Goal: Task Accomplishment & Management: Complete application form

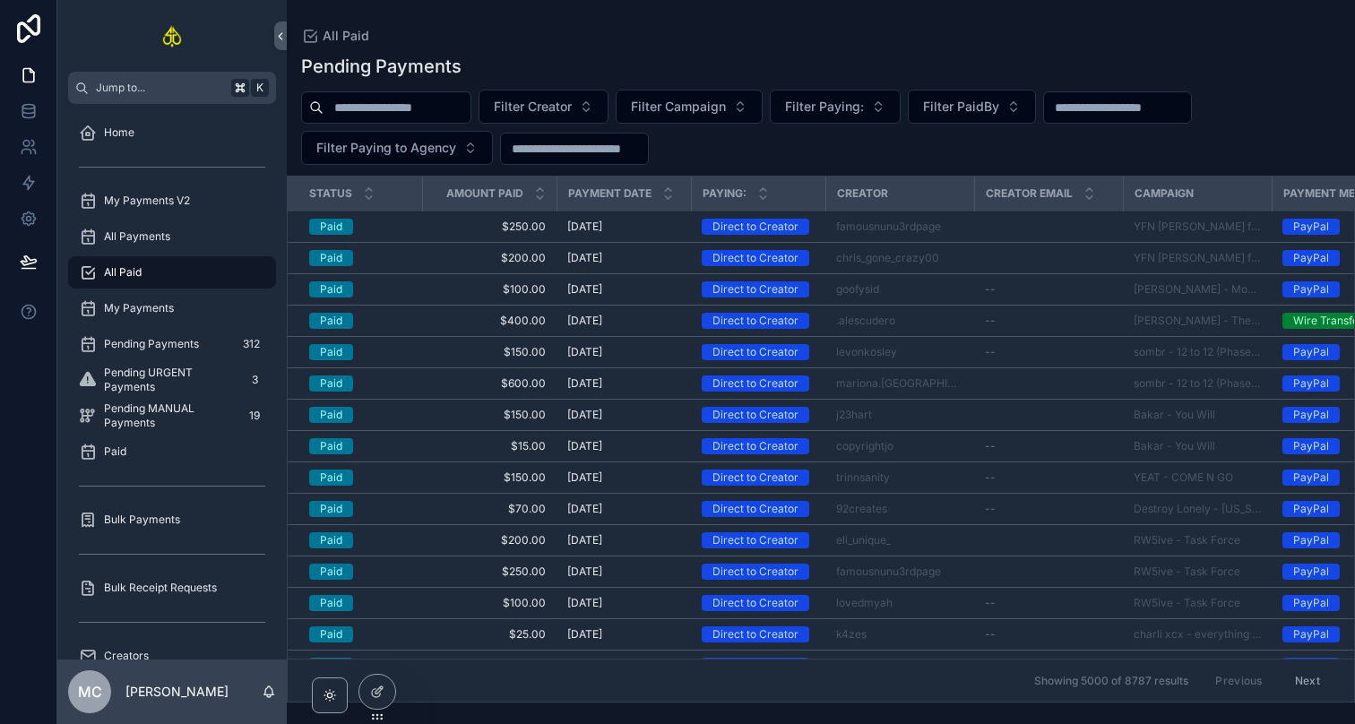
click at [179, 515] on div "Bulk Payments" at bounding box center [172, 519] width 186 height 29
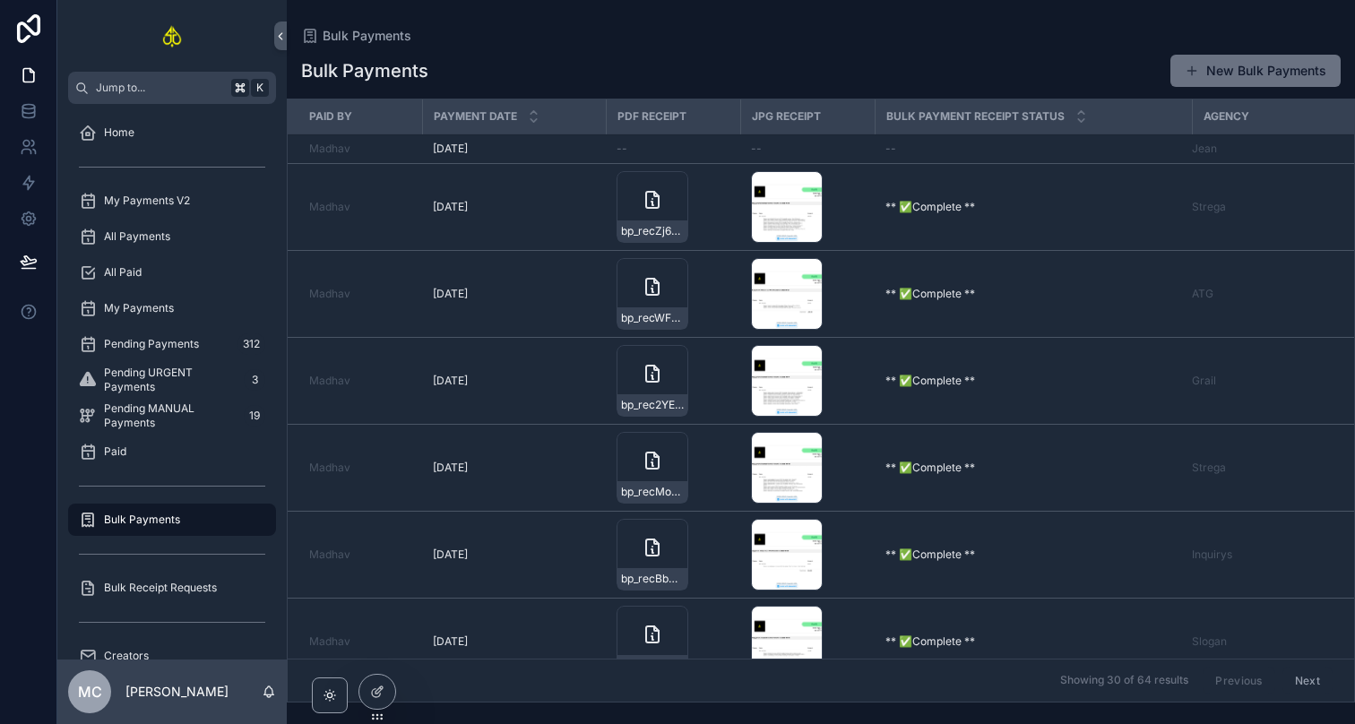
click at [847, 152] on div "--" at bounding box center [807, 149] width 113 height 14
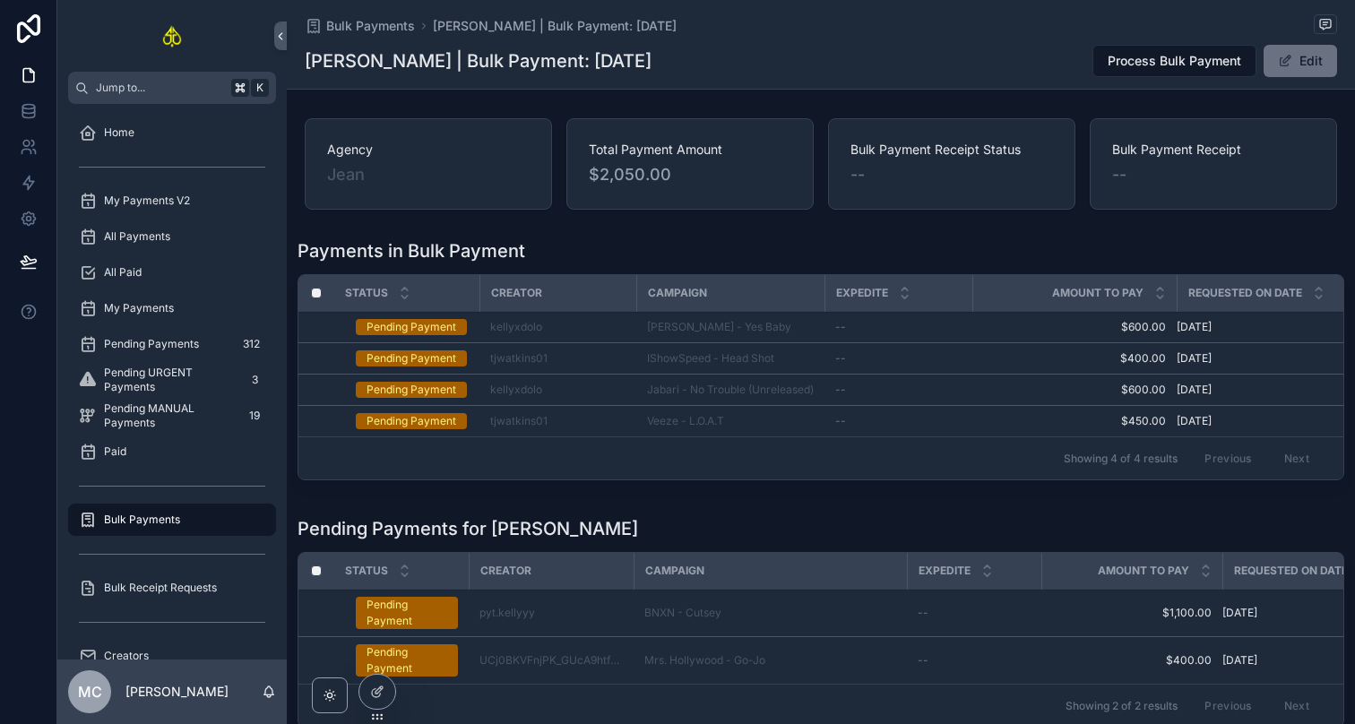
click at [202, 530] on div "Bulk Payments" at bounding box center [172, 519] width 186 height 29
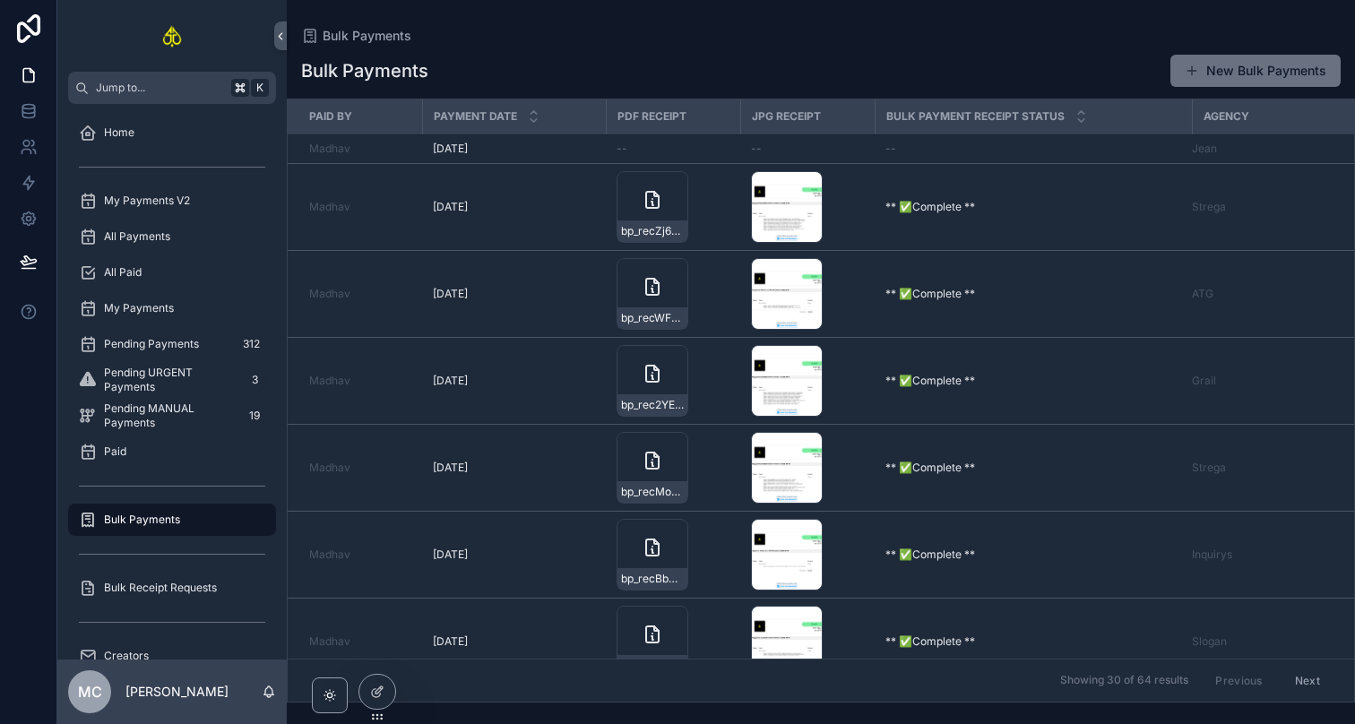
click at [1282, 76] on button "New Bulk Payments" at bounding box center [1255, 71] width 170 height 32
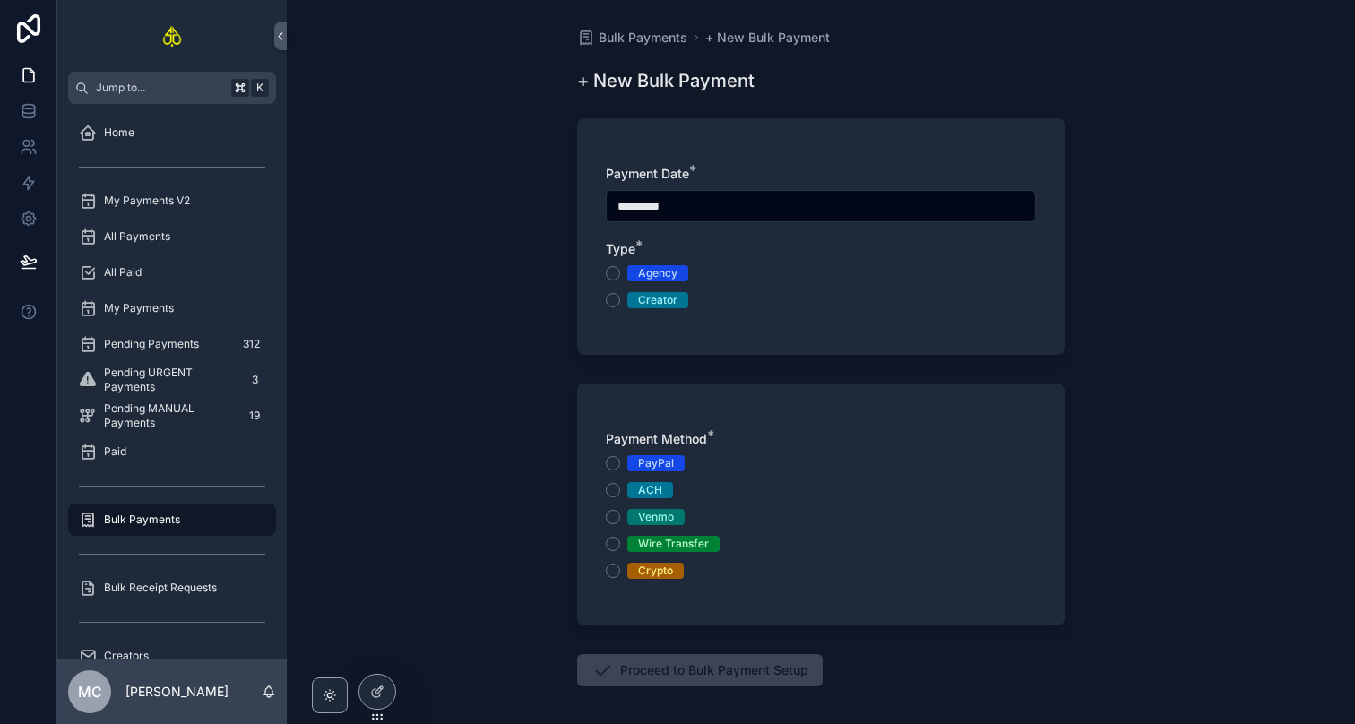
click at [663, 279] on div "Agency" at bounding box center [657, 273] width 39 height 16
click at [620, 279] on button "Agency" at bounding box center [613, 273] width 14 height 14
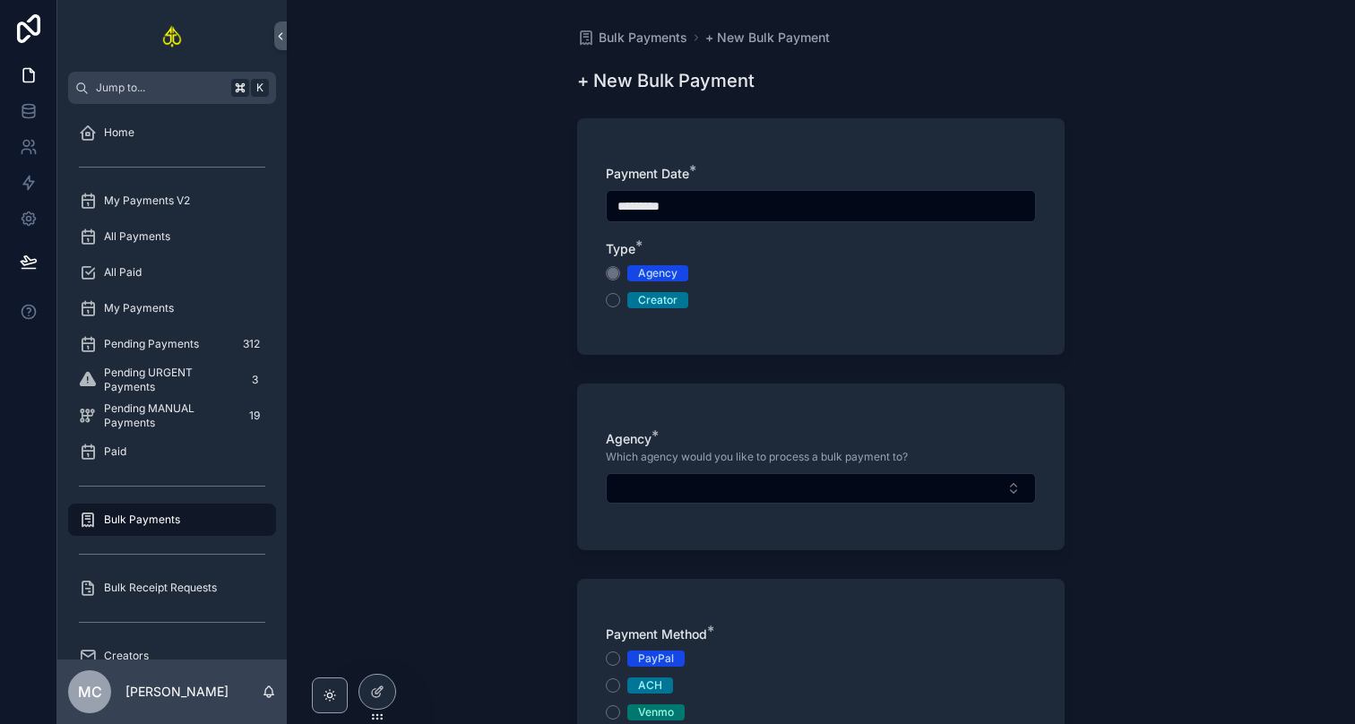
click at [682, 482] on button "Select Button" at bounding box center [821, 488] width 430 height 30
type input "**"
click at [821, 488] on button "Select Button" at bounding box center [821, 488] width 430 height 30
click at [811, 495] on button "Select Button" at bounding box center [821, 488] width 430 height 30
click at [819, 530] on input "scrollable content" at bounding box center [831, 524] width 213 height 32
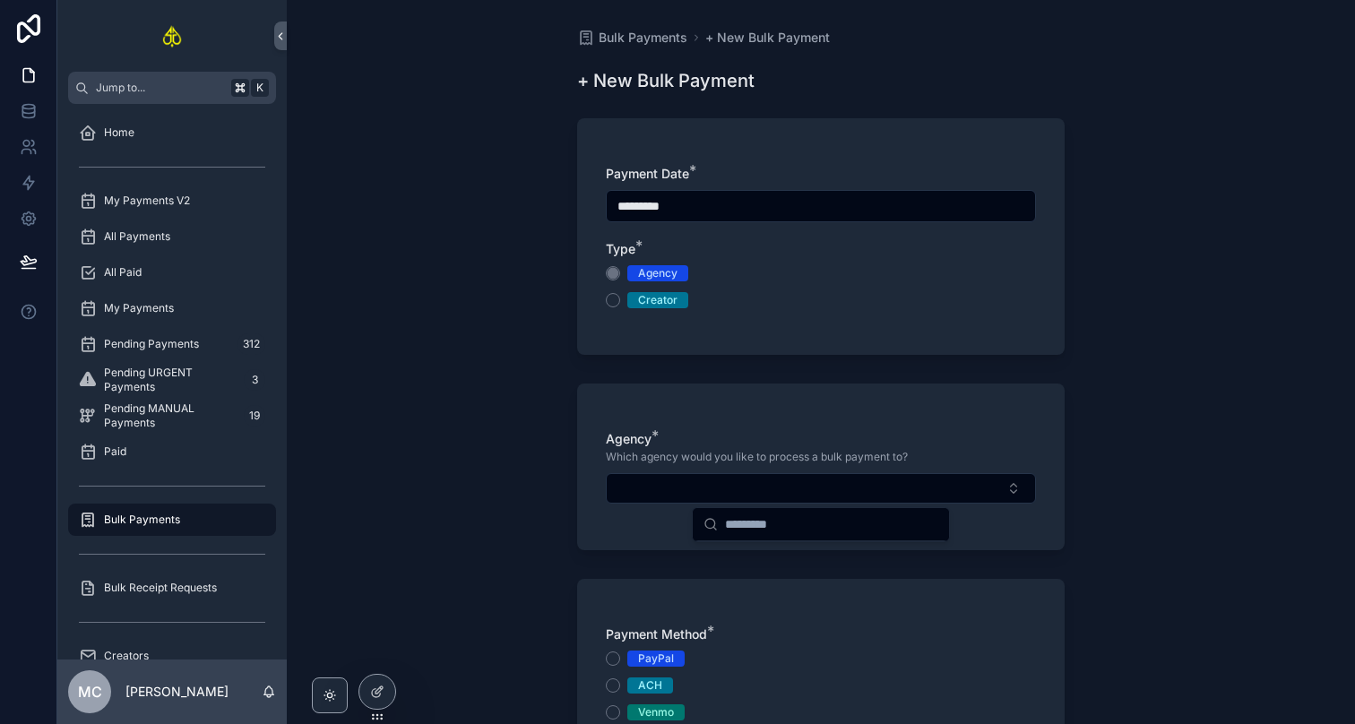
type input "*"
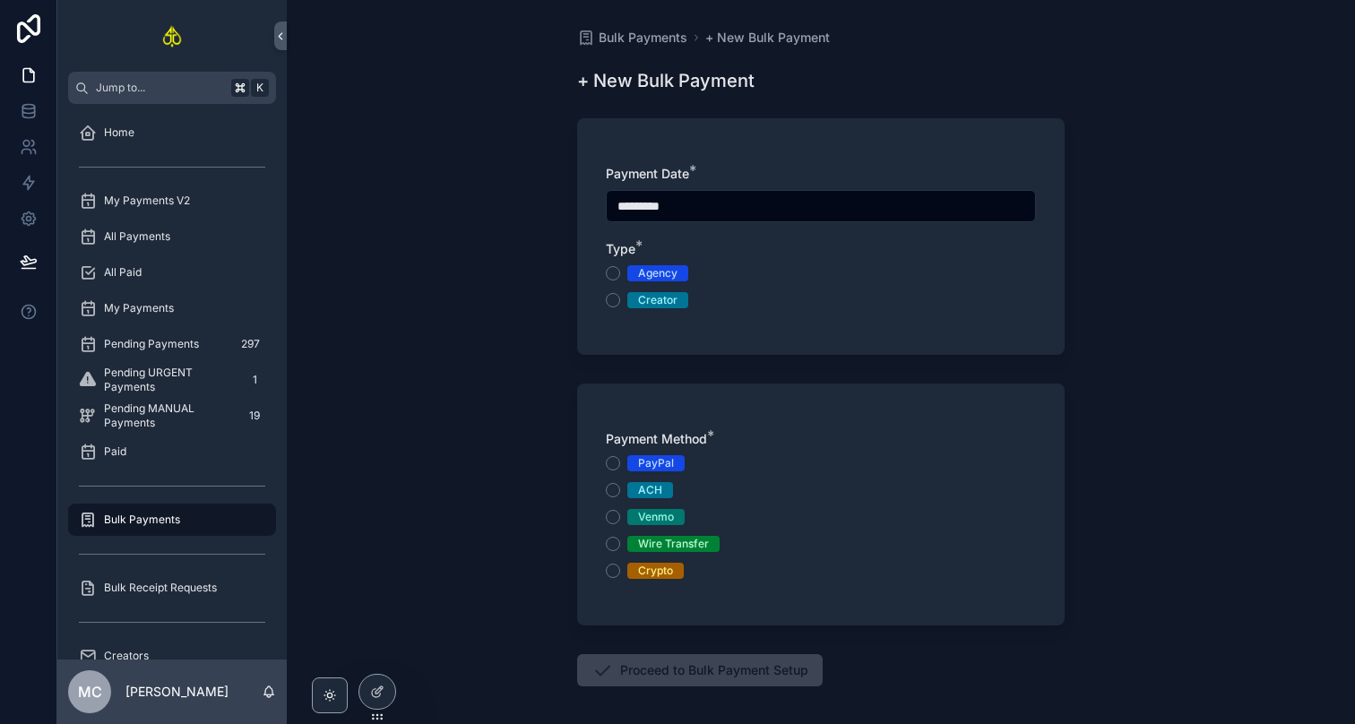
click at [616, 280] on div "Agency" at bounding box center [821, 273] width 430 height 16
click at [636, 276] on span "Agency" at bounding box center [657, 273] width 61 height 16
click at [620, 276] on button "Agency" at bounding box center [613, 273] width 14 height 14
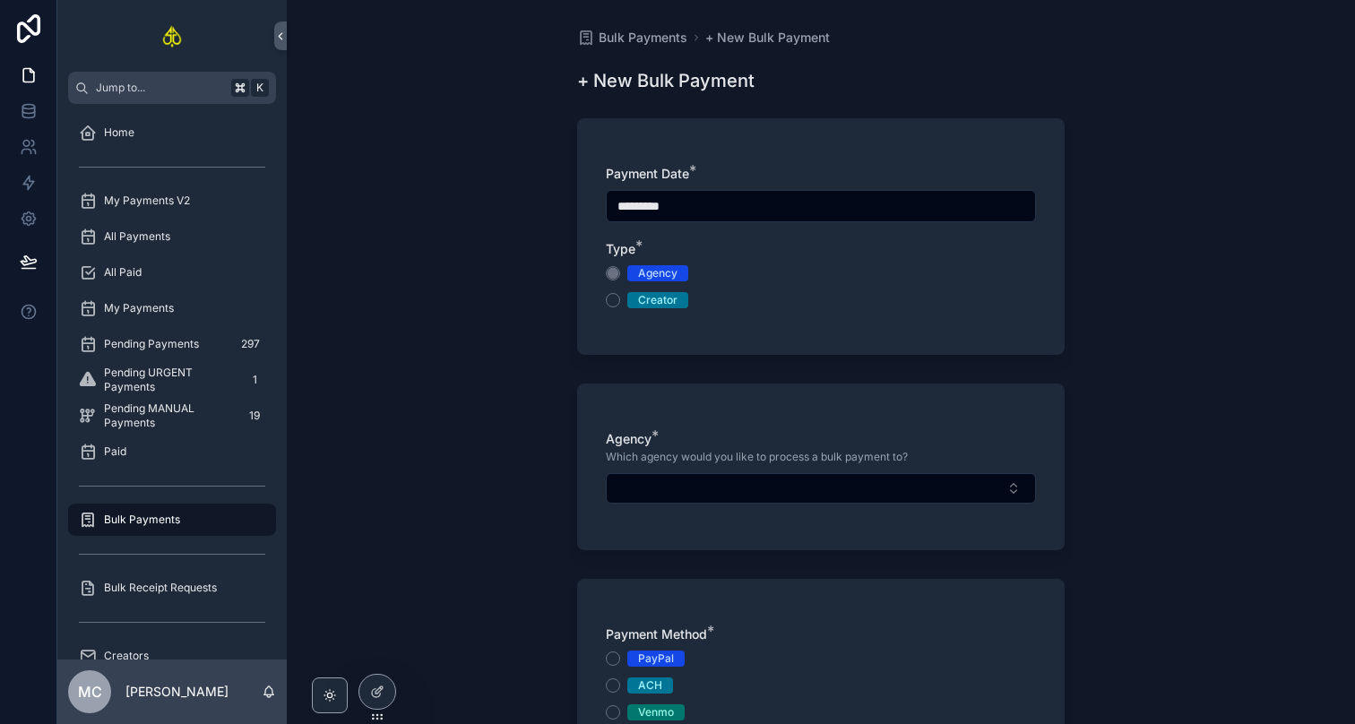
click at [826, 493] on button "Select Button" at bounding box center [821, 488] width 430 height 30
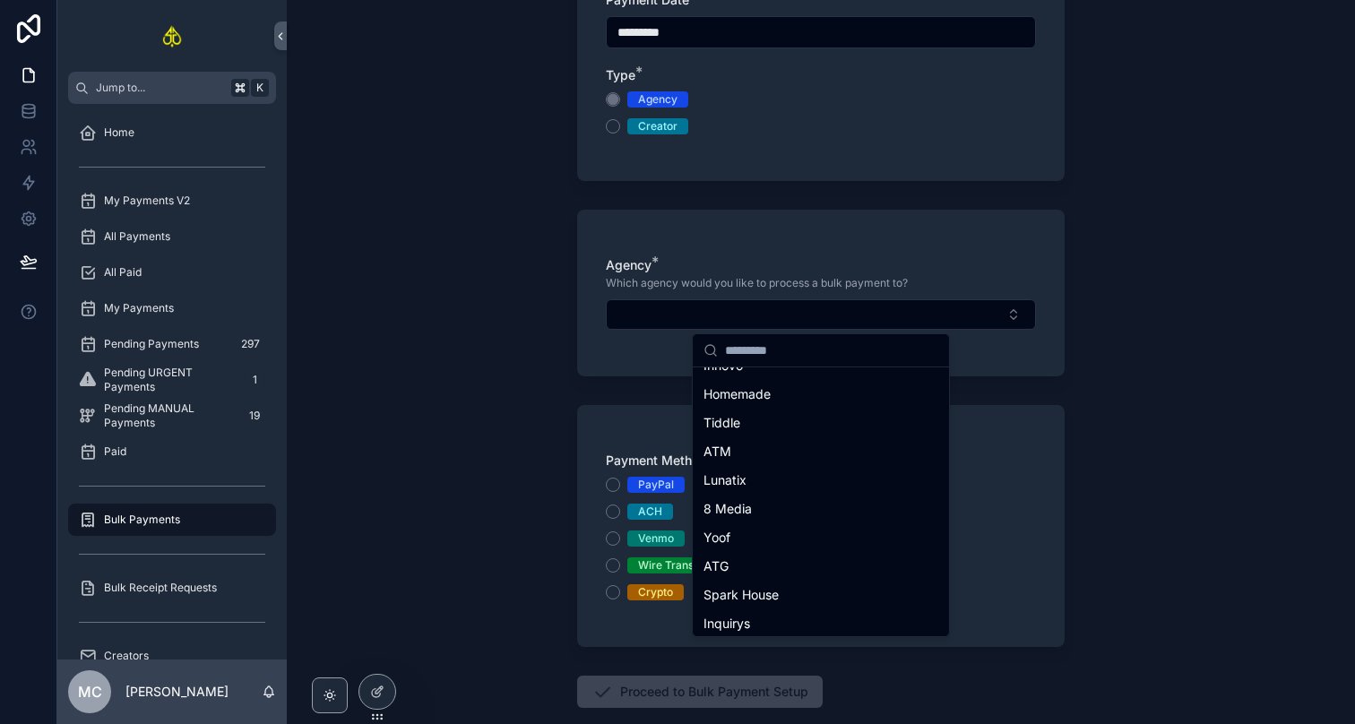
scroll to position [244, 0]
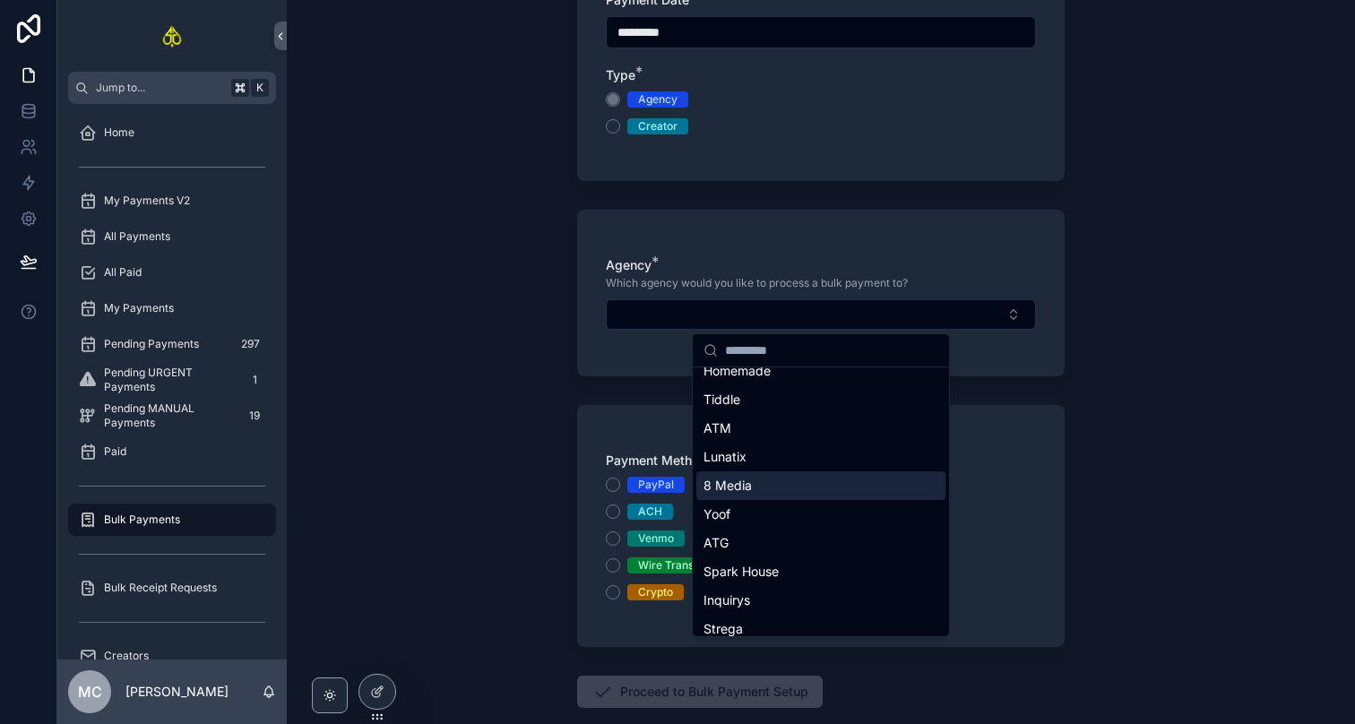
click at [788, 486] on div "8 Media" at bounding box center [820, 485] width 249 height 29
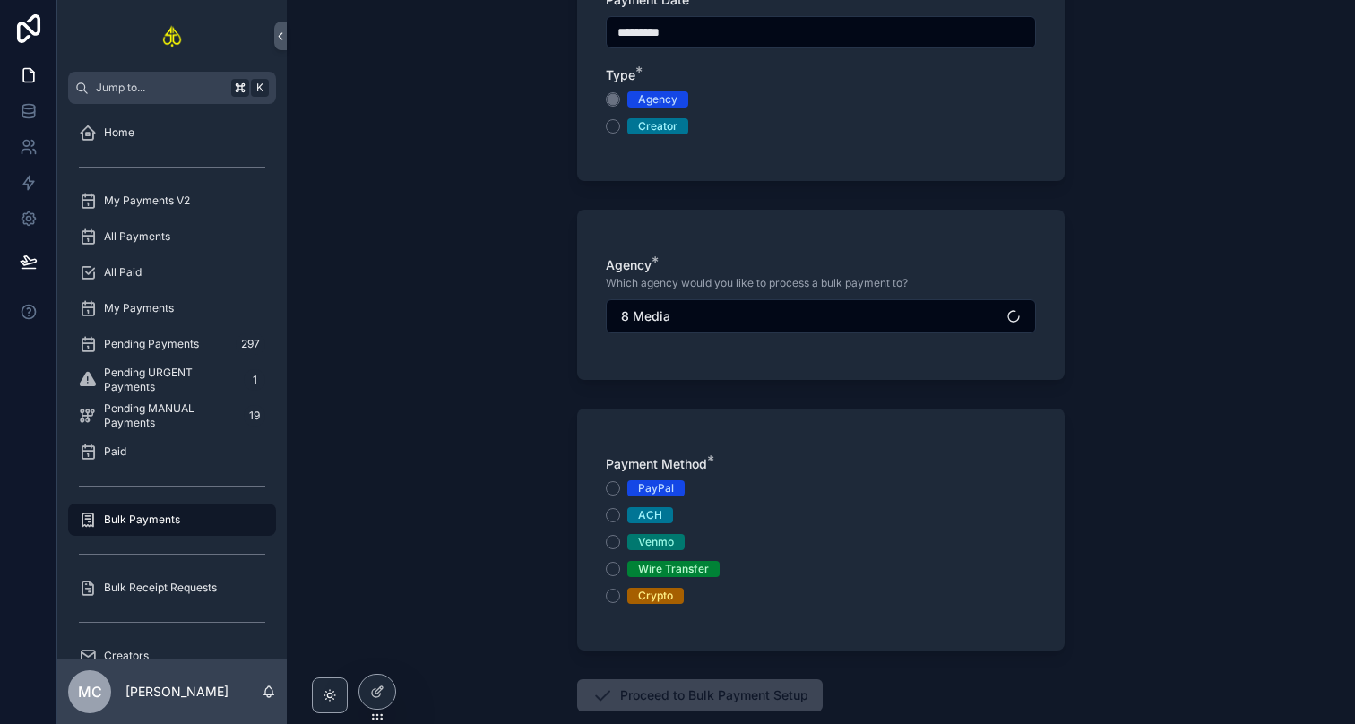
click at [646, 569] on div "Wire Transfer" at bounding box center [673, 569] width 71 height 16
click at [620, 569] on button "Wire Transfer" at bounding box center [613, 569] width 14 height 14
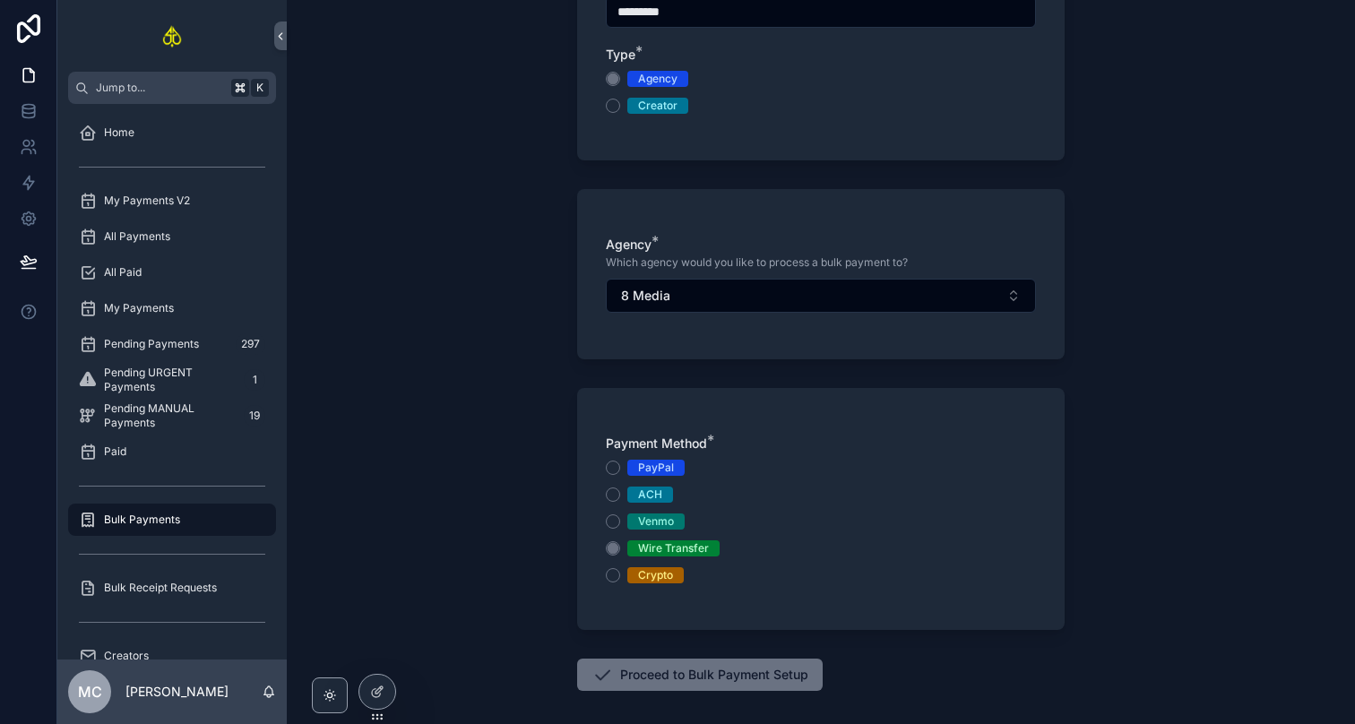
click at [647, 682] on button "Proceed to Bulk Payment Setup" at bounding box center [699, 675] width 245 height 32
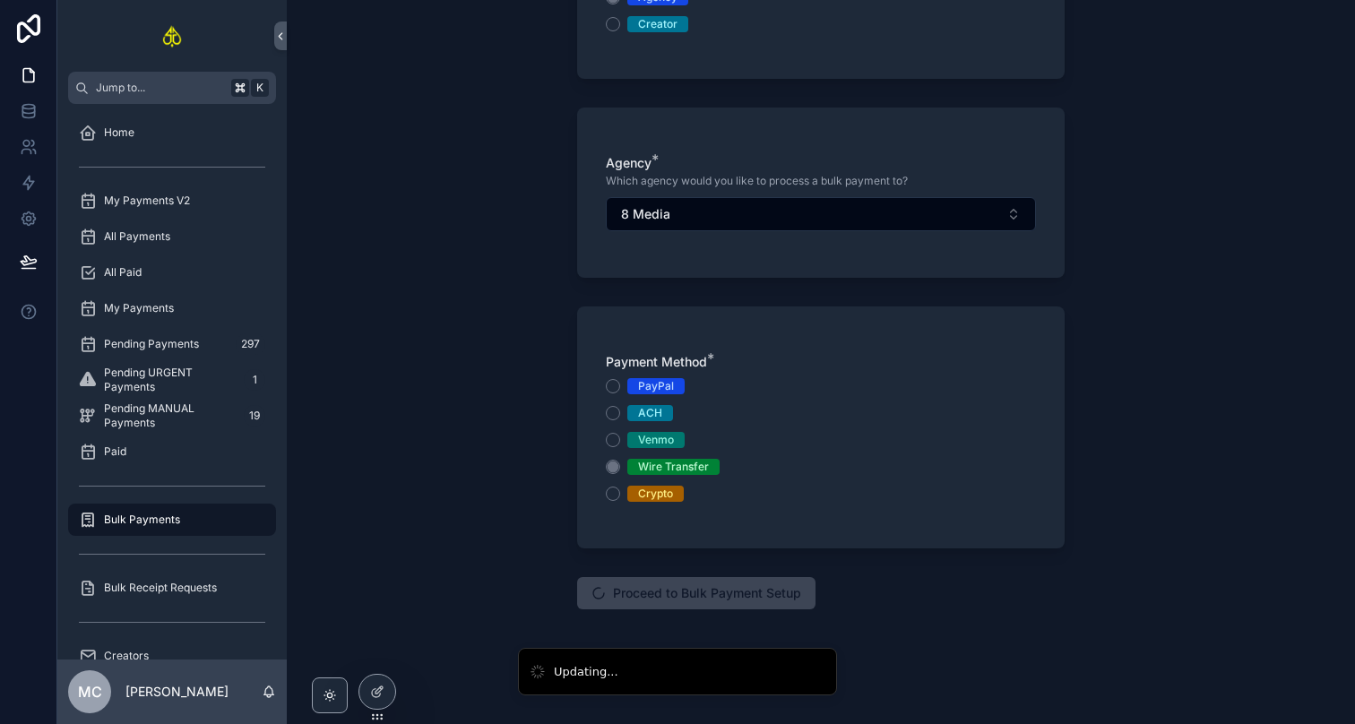
scroll to position [274, 0]
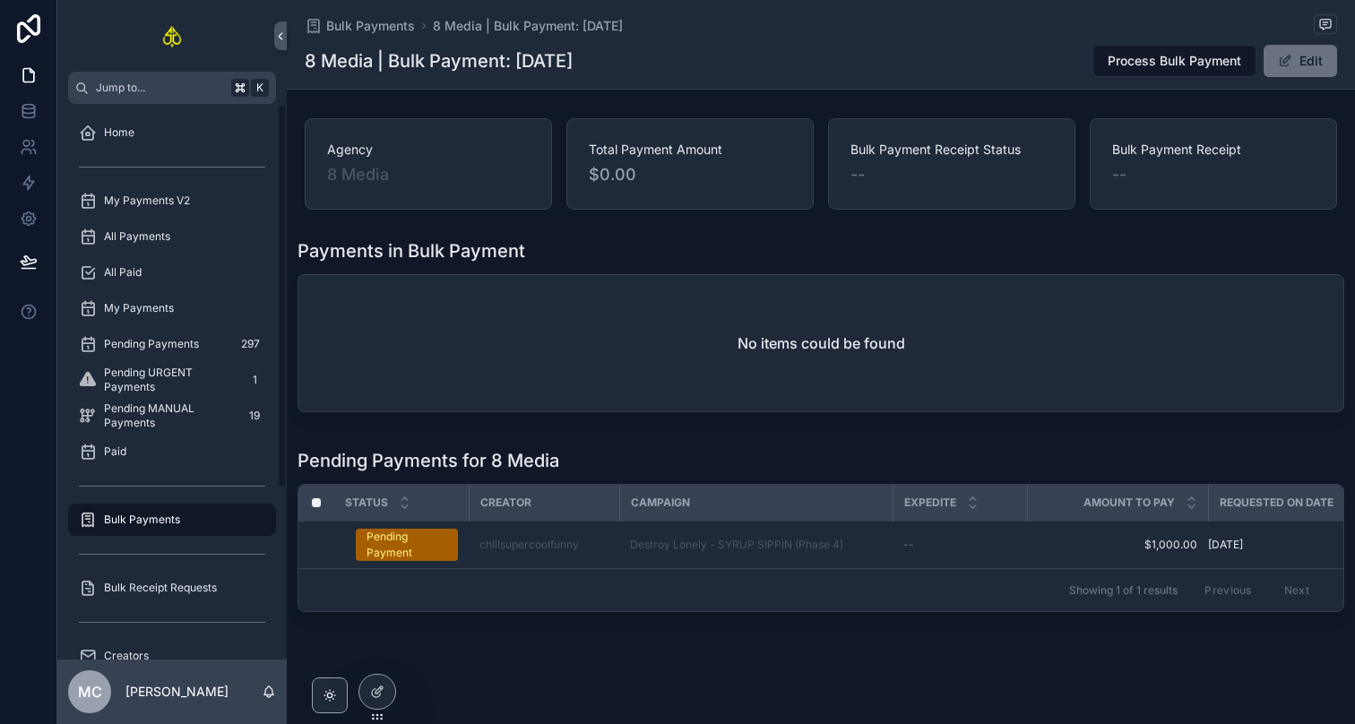
click at [216, 514] on div "Bulk Payments" at bounding box center [172, 519] width 186 height 29
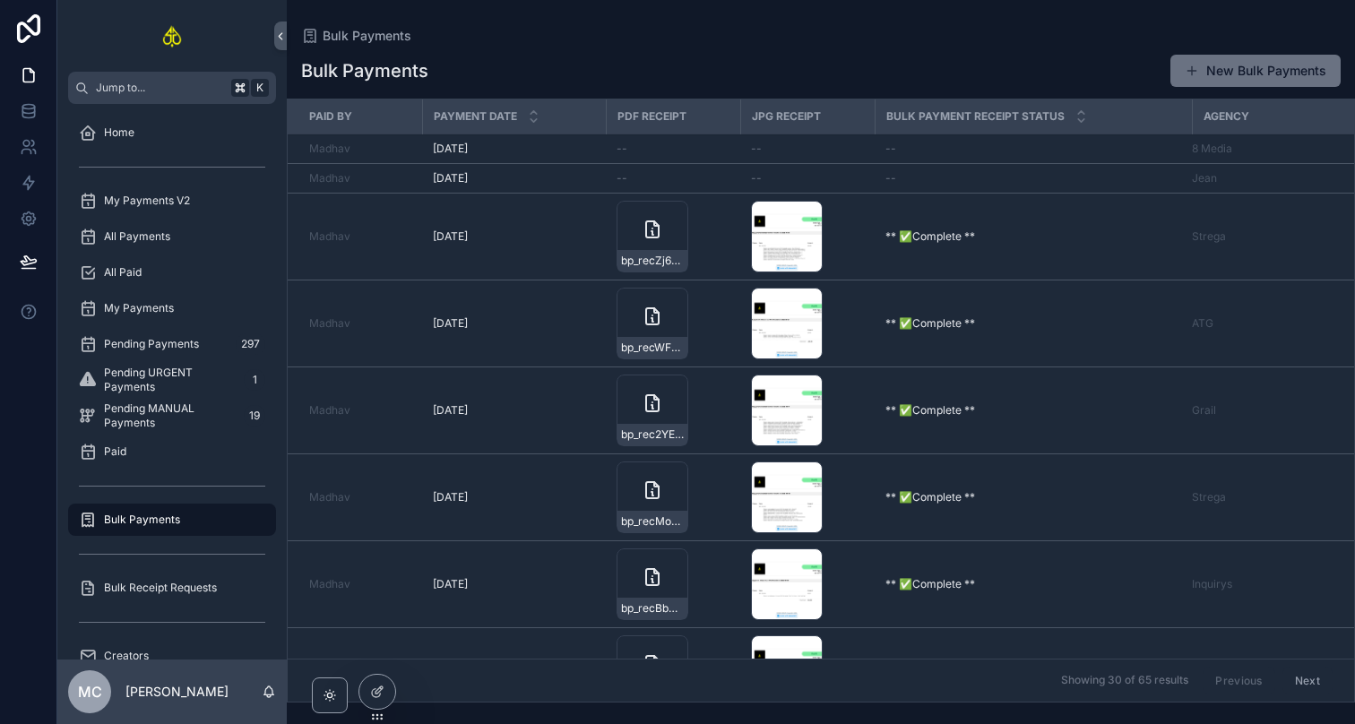
click at [1240, 79] on button "New Bulk Payments" at bounding box center [1255, 71] width 170 height 32
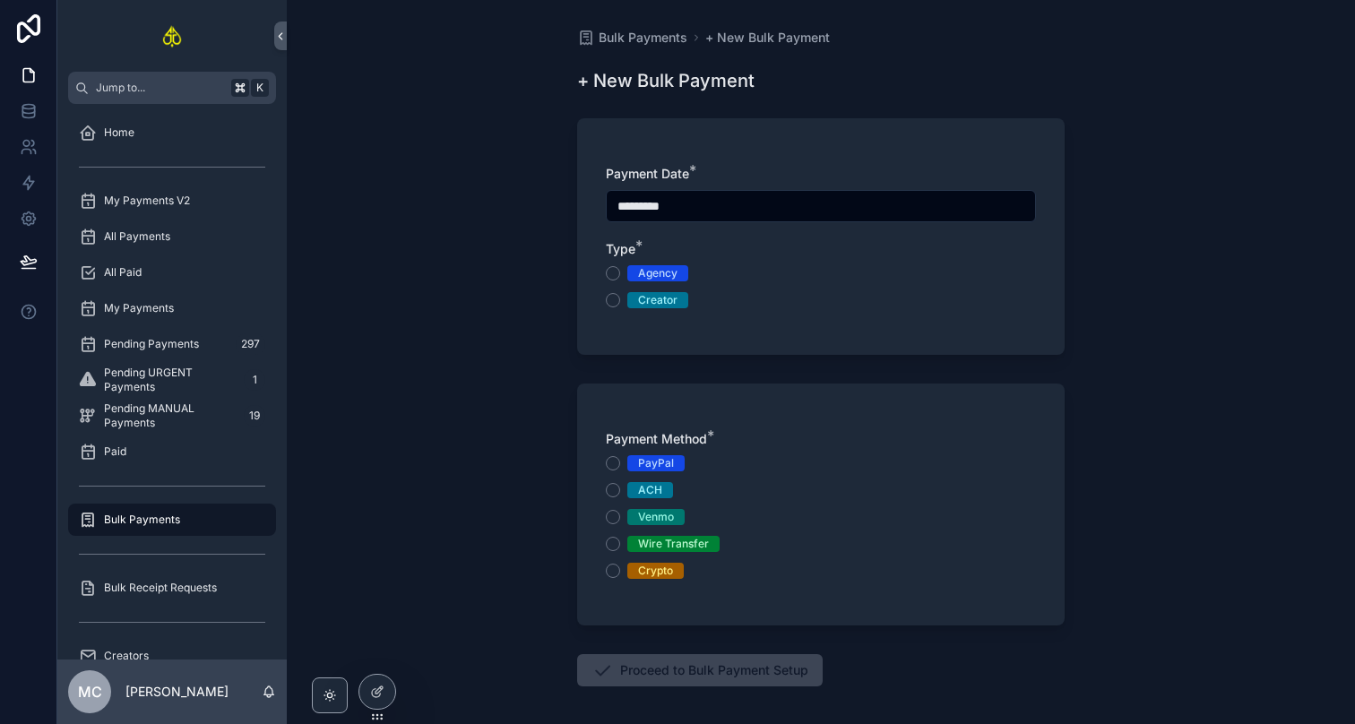
click at [672, 273] on div "Agency" at bounding box center [657, 273] width 39 height 16
click at [620, 273] on button "Agency" at bounding box center [613, 273] width 14 height 14
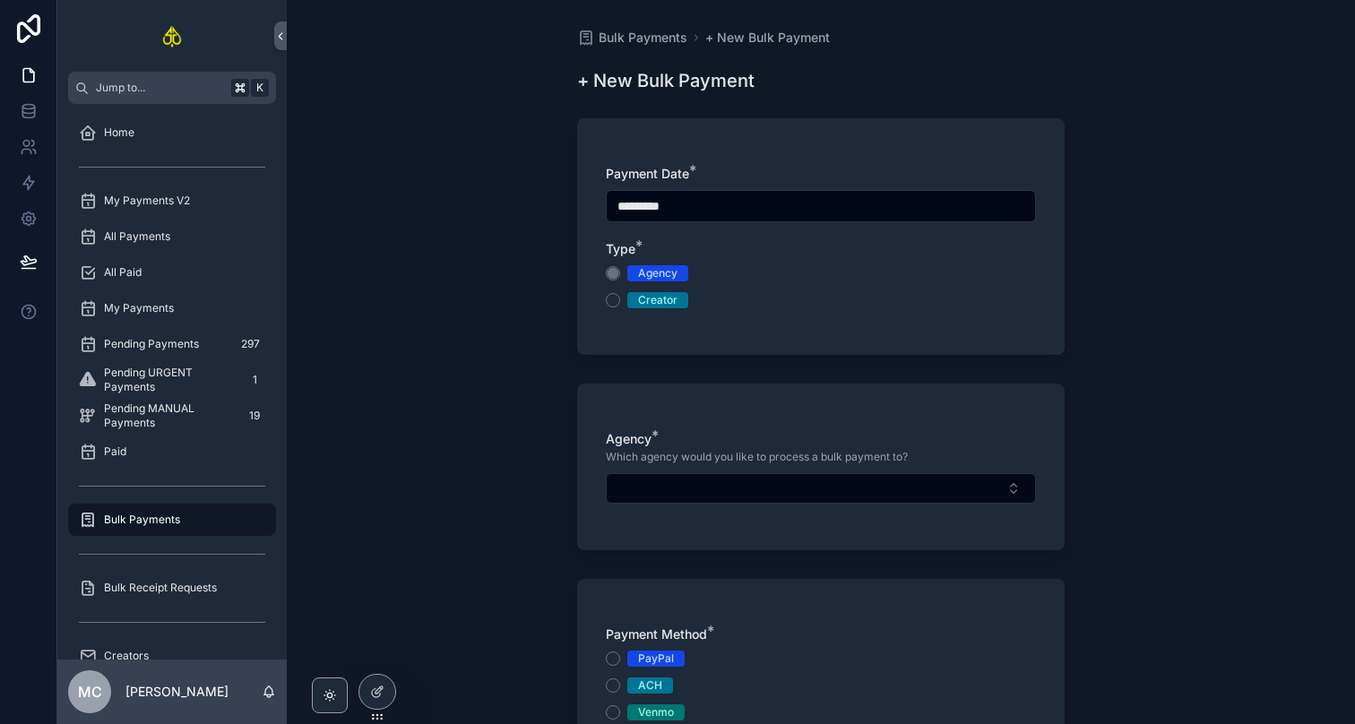
click at [733, 491] on button "Select Button" at bounding box center [821, 488] width 430 height 30
click at [170, 310] on span "My Payments" at bounding box center [139, 308] width 70 height 14
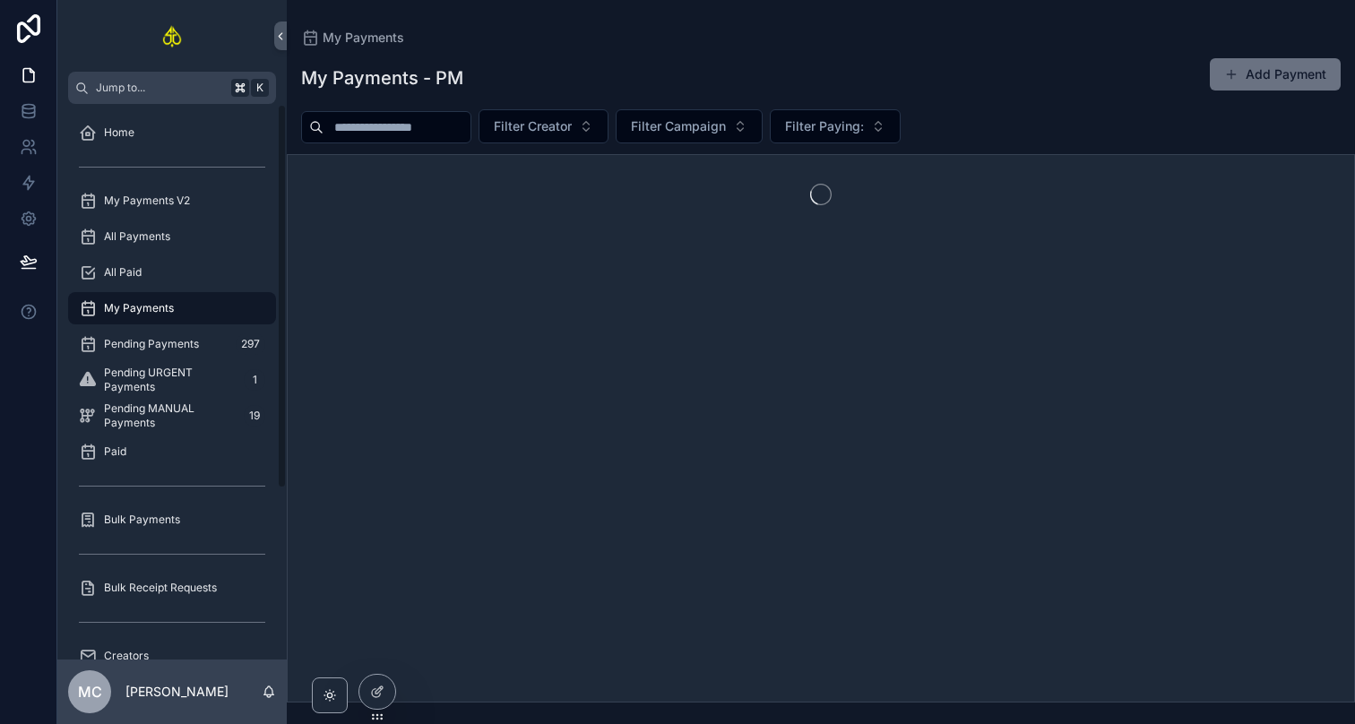
click at [197, 271] on div "All Paid" at bounding box center [172, 272] width 186 height 29
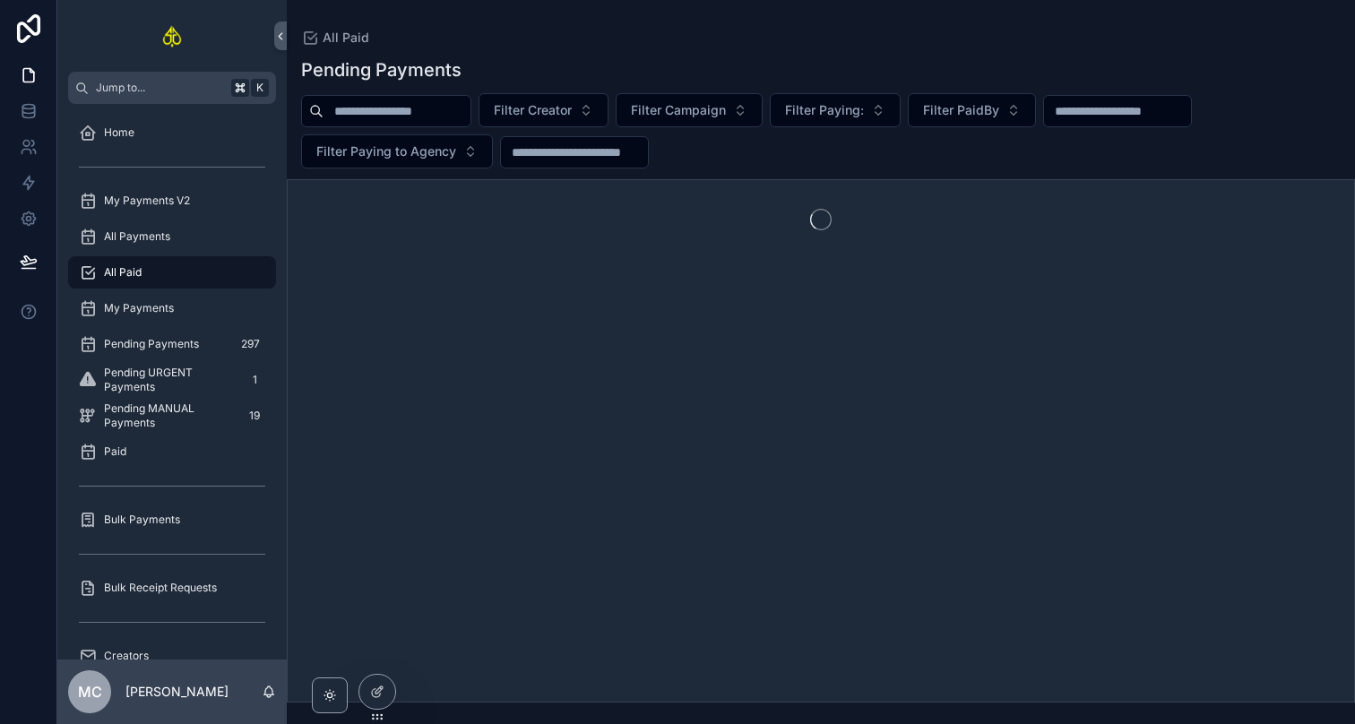
click at [572, 110] on span "Filter Creator" at bounding box center [533, 110] width 78 height 18
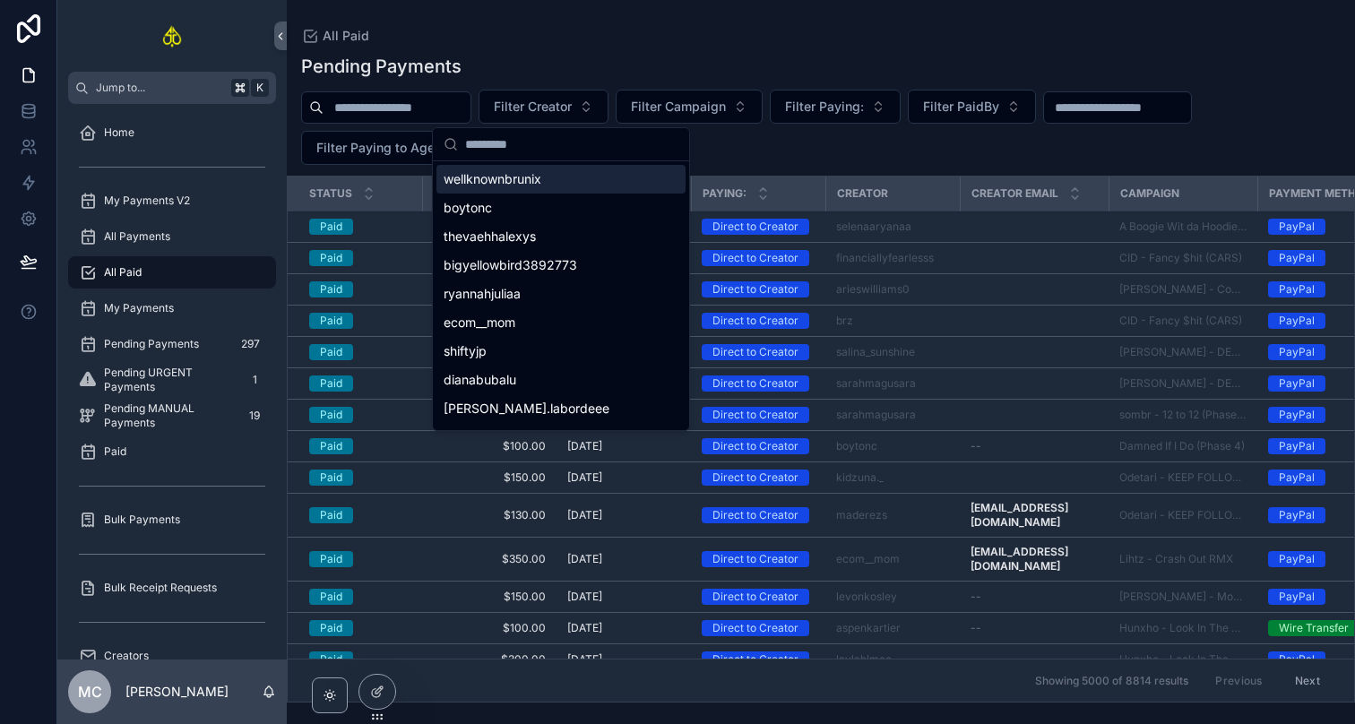
click at [688, 98] on span "Filter Campaign" at bounding box center [678, 107] width 95 height 18
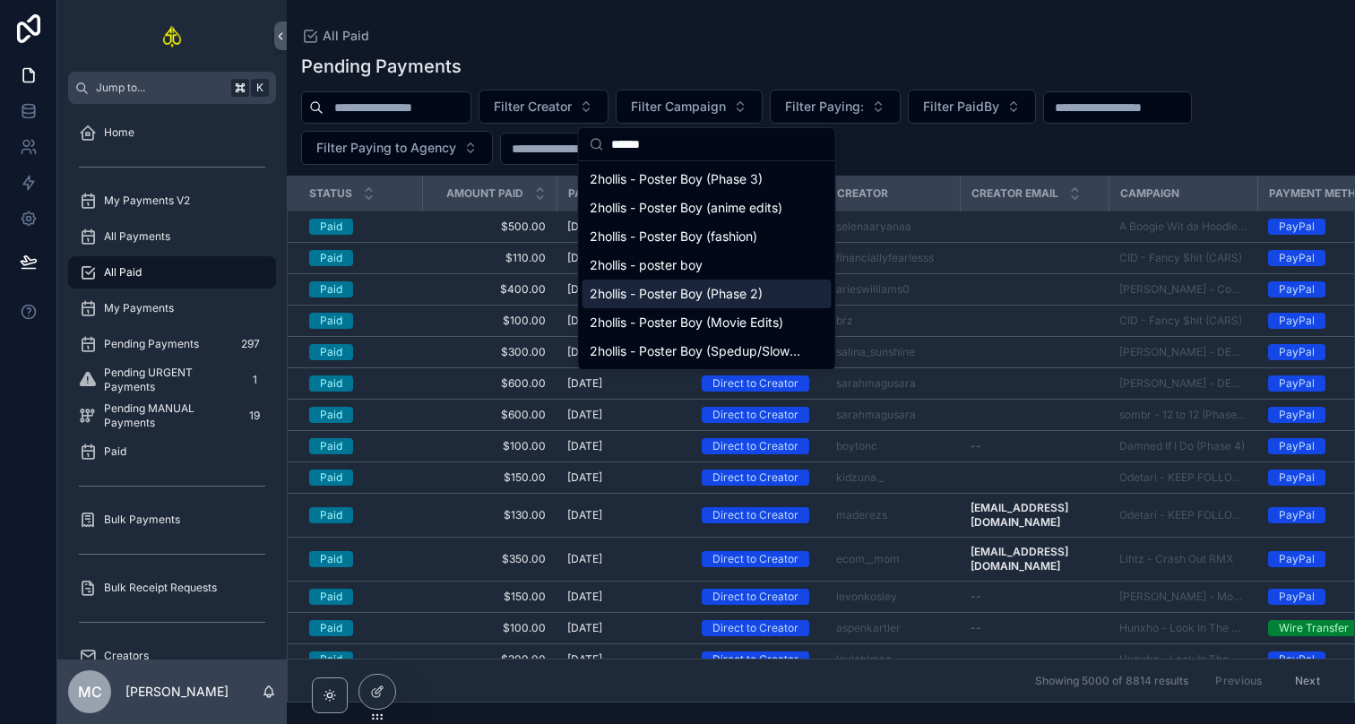
type input "******"
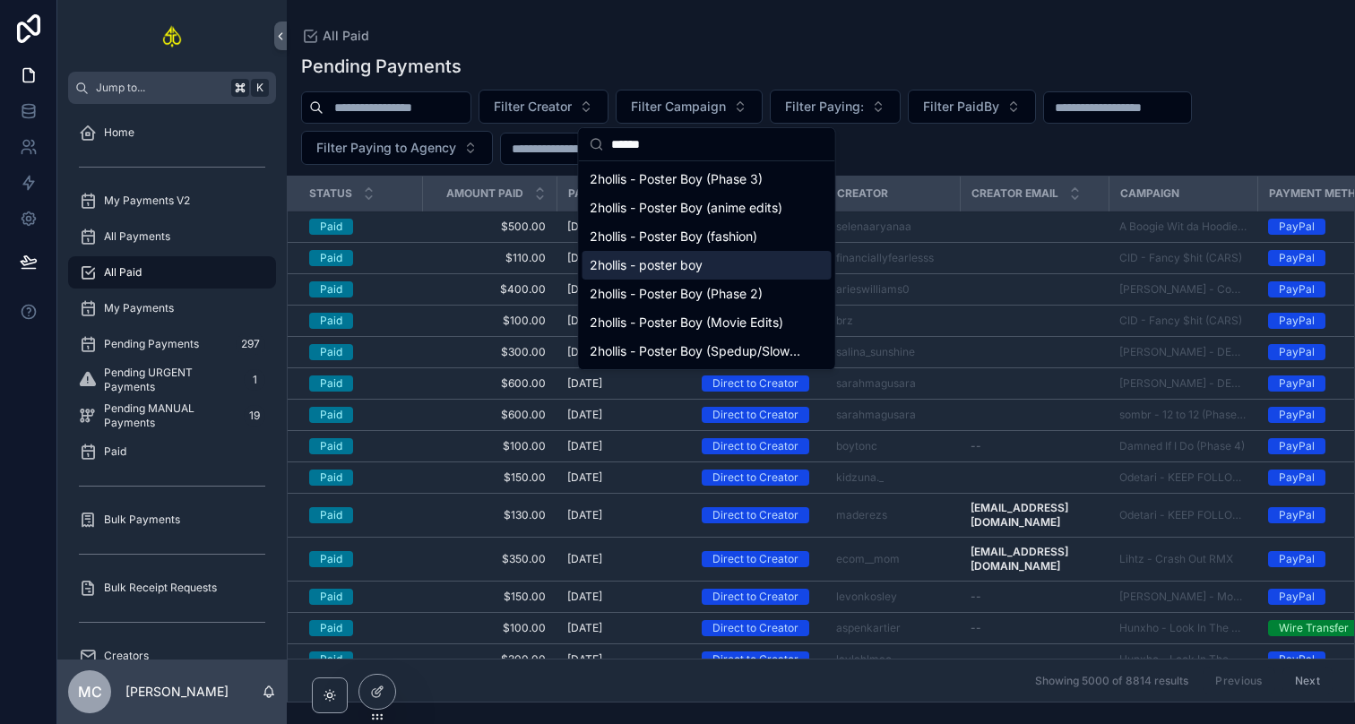
click at [725, 267] on div "2hollis - poster boy" at bounding box center [706, 265] width 249 height 29
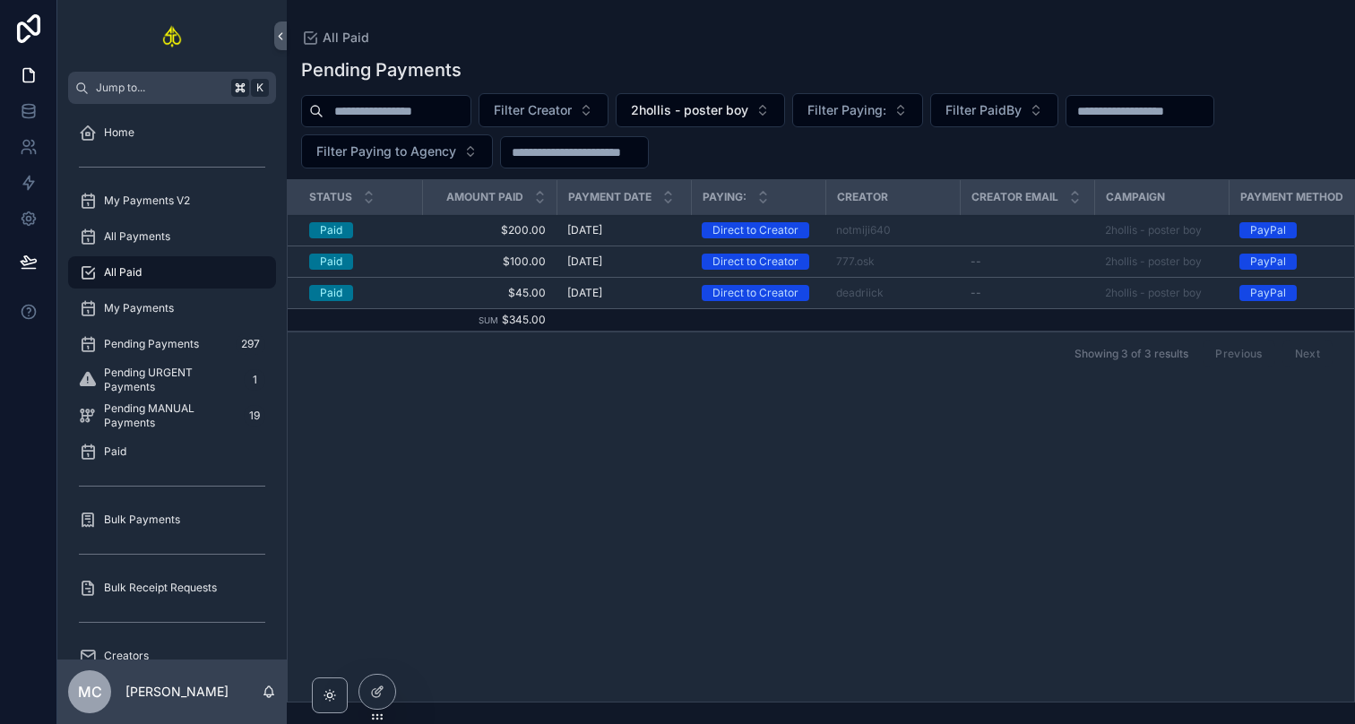
click at [725, 108] on span "2hollis - poster boy" at bounding box center [689, 110] width 117 height 18
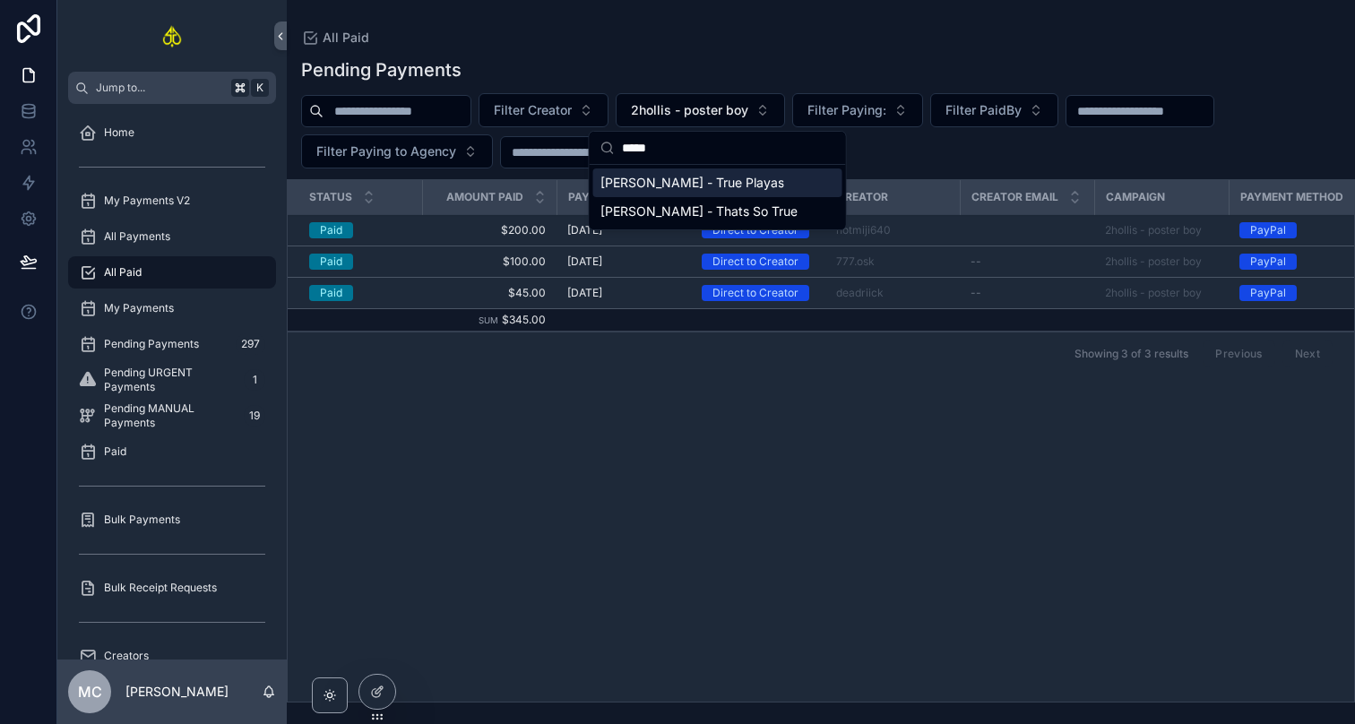
type input "****"
click at [747, 174] on div "Ramirez - True Playas" at bounding box center [717, 182] width 249 height 29
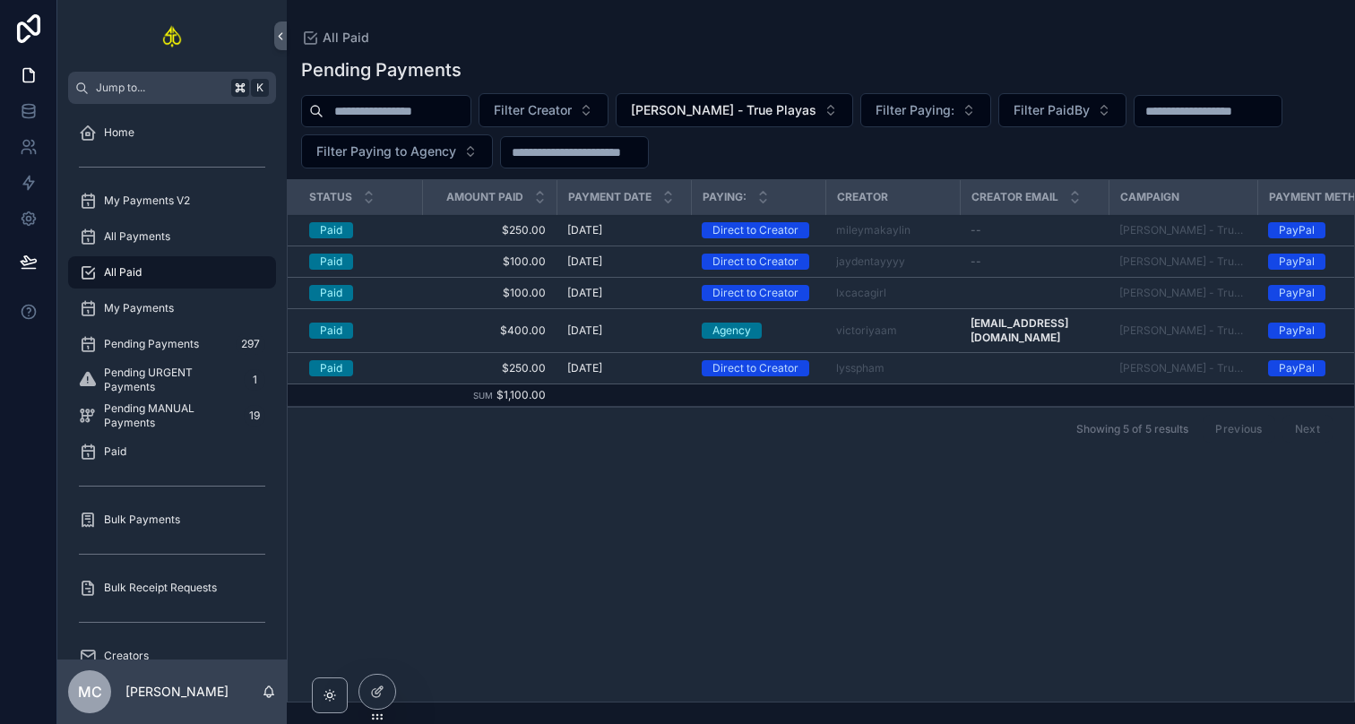
click at [668, 326] on div "8/3/2025 8/3/2025" at bounding box center [623, 330] width 113 height 14
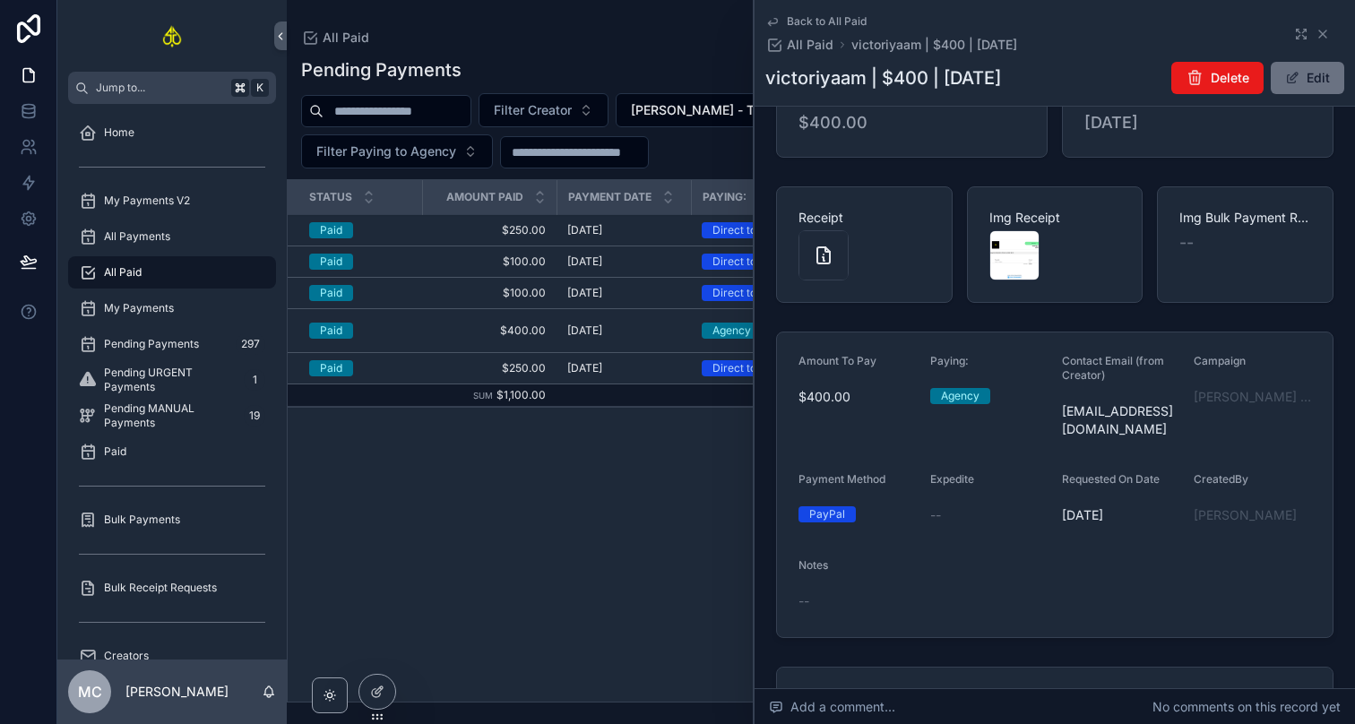
scroll to position [488, 0]
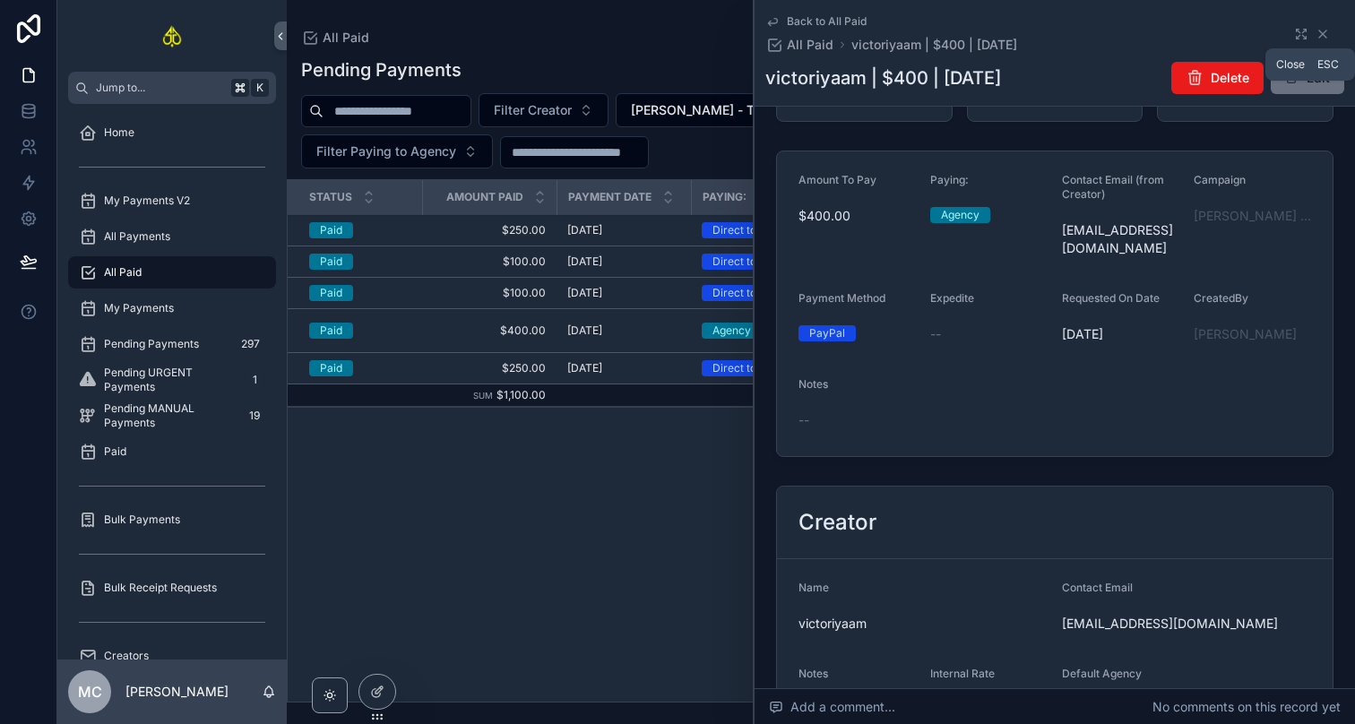
click at [1323, 35] on icon "scrollable content" at bounding box center [1322, 33] width 7 height 7
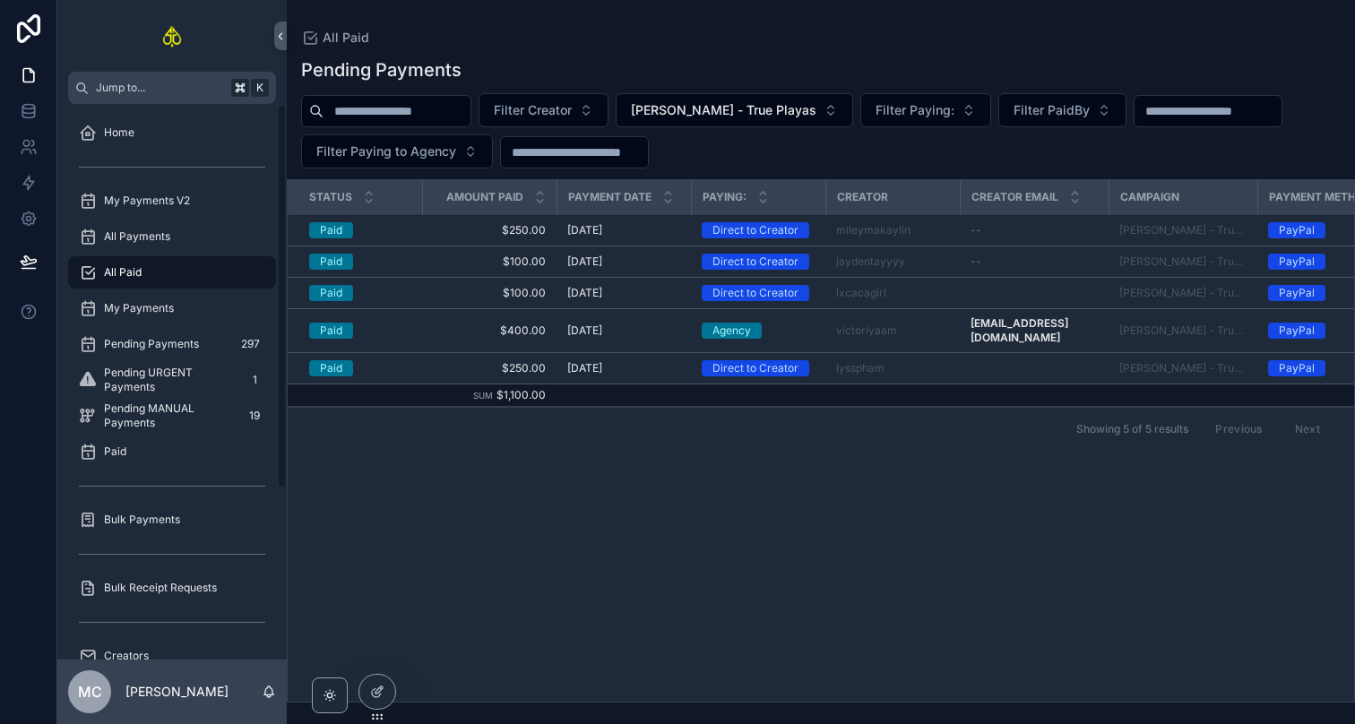
click at [202, 509] on div "Bulk Payments" at bounding box center [172, 519] width 186 height 29
